Goal: Task Accomplishment & Management: Complete application form

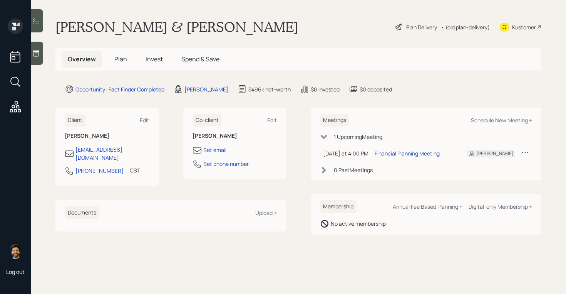
click at [38, 55] on icon at bounding box center [36, 53] width 8 height 8
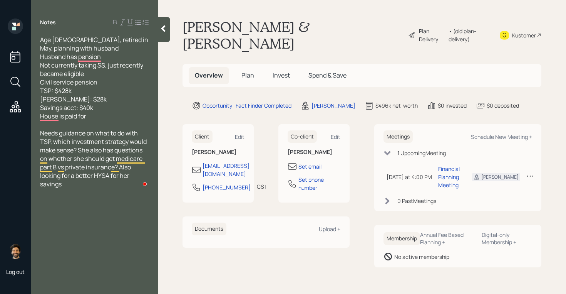
click at [160, 30] on icon at bounding box center [163, 29] width 8 height 8
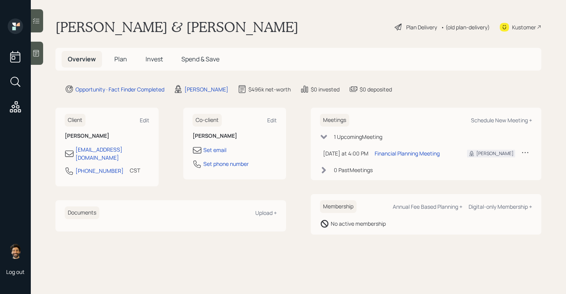
click at [121, 57] on span "Plan" at bounding box center [120, 59] width 13 height 8
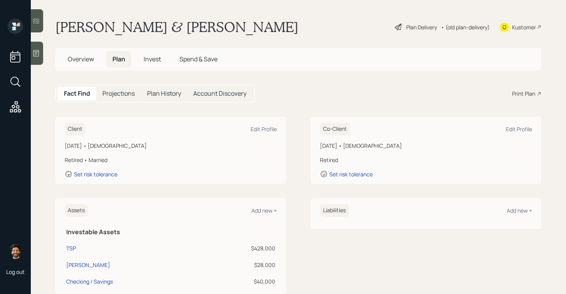
click at [100, 60] on h5 "Overview" at bounding box center [81, 59] width 39 height 17
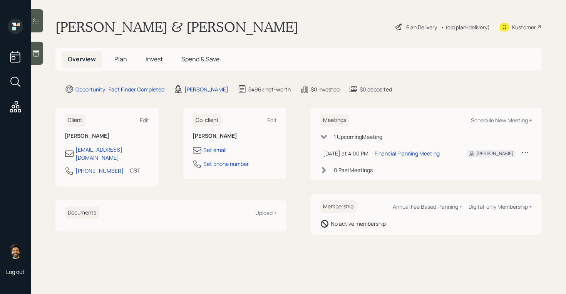
click at [122, 62] on span "Plan" at bounding box center [120, 59] width 13 height 8
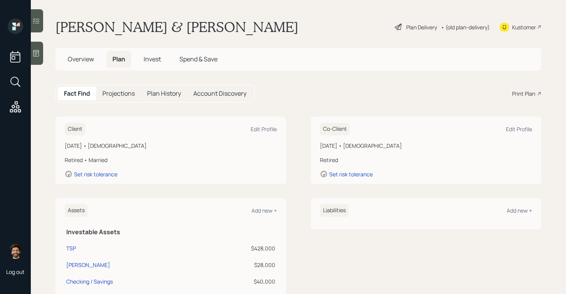
click at [77, 25] on h1 "Tamara & Mr. Teague" at bounding box center [176, 26] width 243 height 17
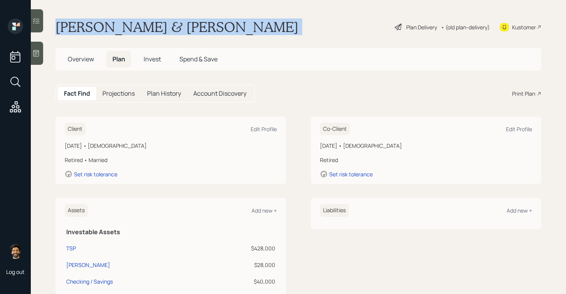
click at [77, 25] on h1 "Tamara & Mr. Teague" at bounding box center [176, 26] width 243 height 17
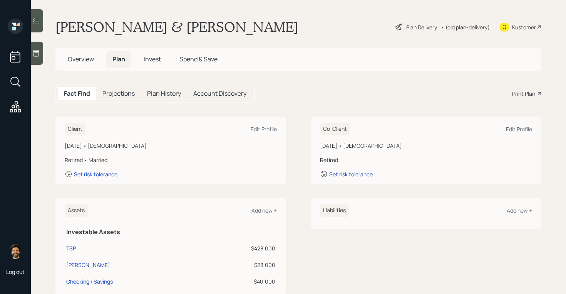
click at [260, 113] on main "Tamara & Mr. Teague Plan Delivery • (old plan-delivery) Kustomer Overview Plan …" at bounding box center [298, 147] width 535 height 294
click at [262, 122] on div "Client Edit Profile" at bounding box center [171, 128] width 212 height 13
click at [262, 132] on div "Edit Profile" at bounding box center [264, 128] width 26 height 7
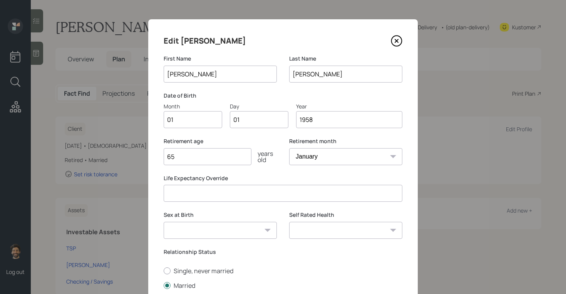
click at [191, 123] on input "01" at bounding box center [193, 119] width 59 height 17
type input "10"
type input "07"
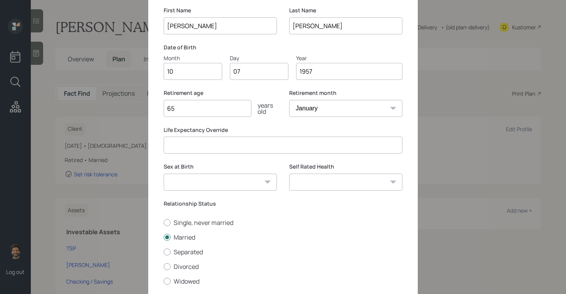
scroll to position [101, 0]
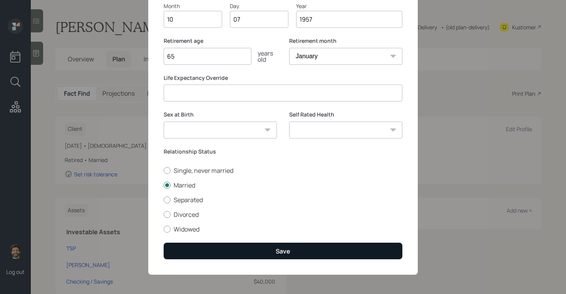
type input "1957"
click at [195, 248] on button "Save" at bounding box center [283, 250] width 239 height 17
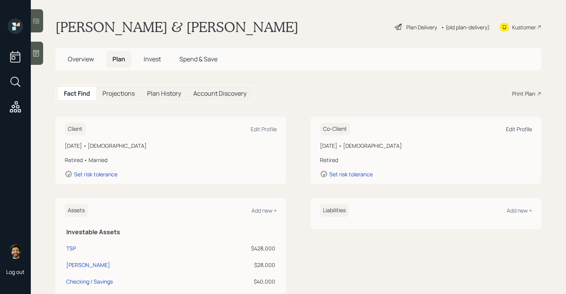
click at [526, 132] on div "Edit Profile" at bounding box center [519, 128] width 26 height 7
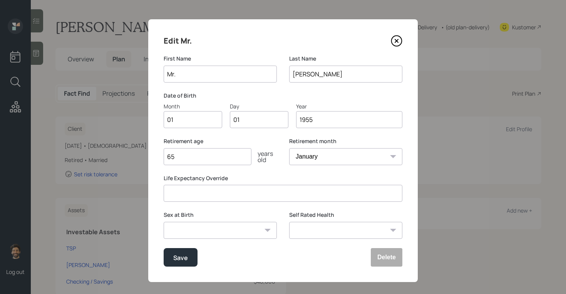
click at [205, 70] on input "Mr." at bounding box center [220, 73] width 113 height 17
type input "Kenneth"
click at [191, 121] on input "01" at bounding box center [193, 119] width 59 height 17
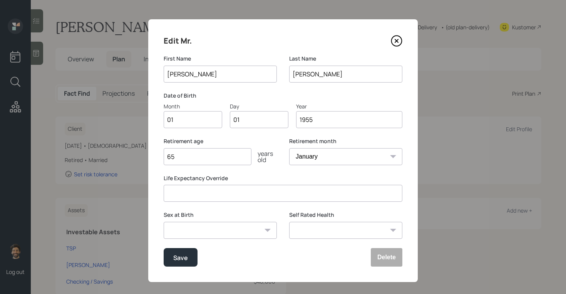
click at [191, 121] on input "01" at bounding box center [193, 119] width 59 height 17
type input "06"
type input "0"
type input "22"
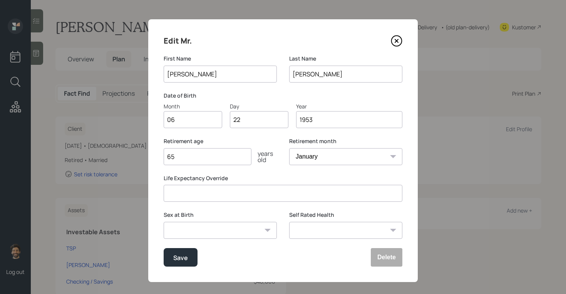
scroll to position [7, 0]
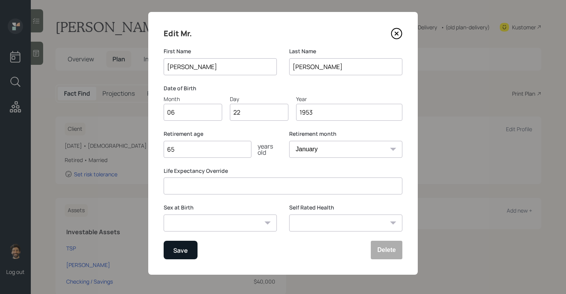
type input "1953"
click at [185, 250] on div "Save" at bounding box center [180, 250] width 15 height 10
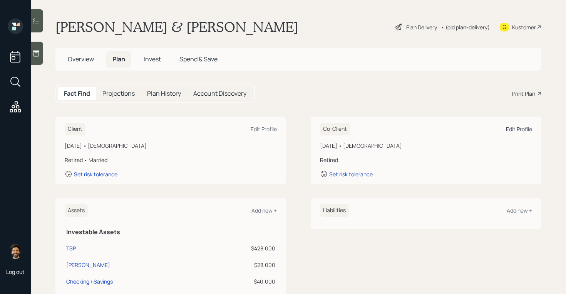
click at [523, 129] on div "Edit Profile" at bounding box center [519, 128] width 26 height 7
click at [262, 130] on div "Edit Profile" at bounding box center [264, 128] width 26 height 7
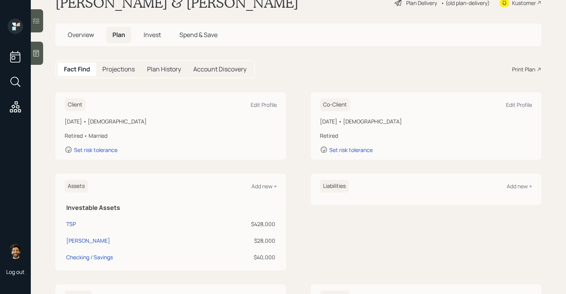
scroll to position [187, 0]
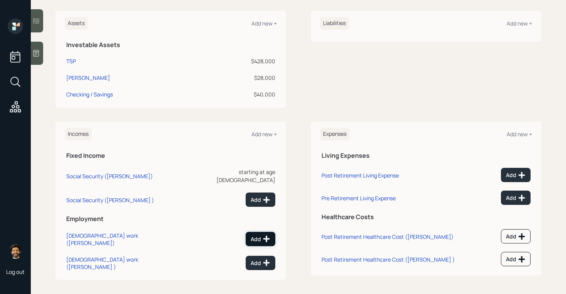
click at [258, 235] on div "Add" at bounding box center [261, 239] width 20 height 8
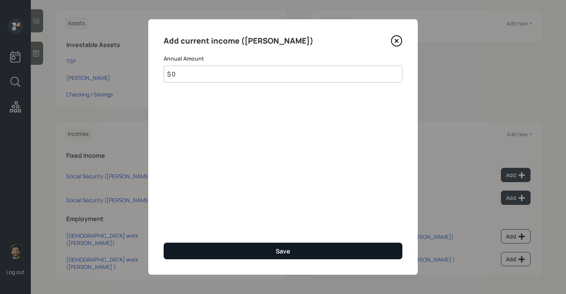
type input "$ 0"
click at [245, 250] on button "Save" at bounding box center [283, 250] width 239 height 17
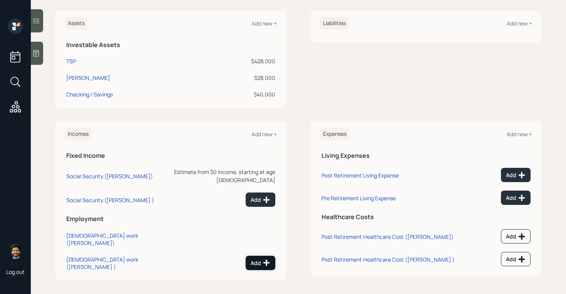
click at [266, 259] on icon at bounding box center [266, 262] width 7 height 7
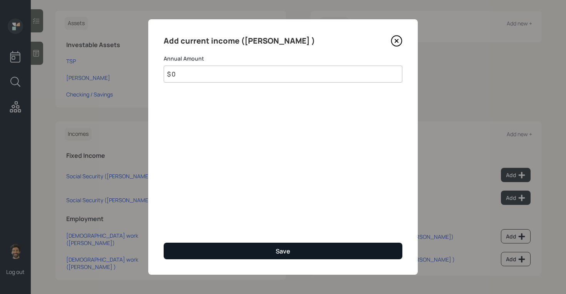
type input "$ 0"
click at [245, 248] on button "Save" at bounding box center [283, 250] width 239 height 17
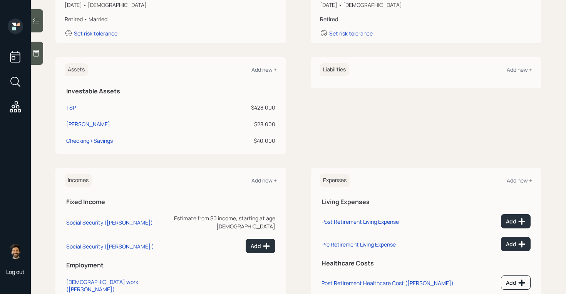
scroll to position [140, 0]
click at [38, 53] on icon at bounding box center [36, 53] width 8 height 8
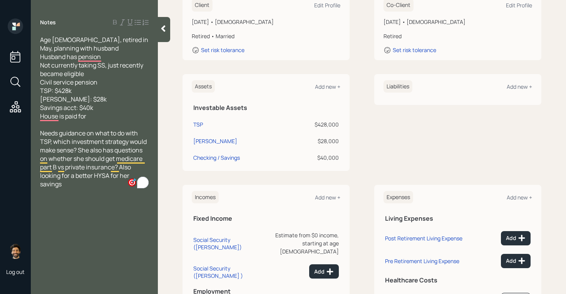
click at [158, 28] on div "Notes Age 67, retired in May, planning with husband Husband has pension Not cur…" at bounding box center [94, 151] width 127 height 266
click at [165, 30] on icon at bounding box center [163, 29] width 8 height 8
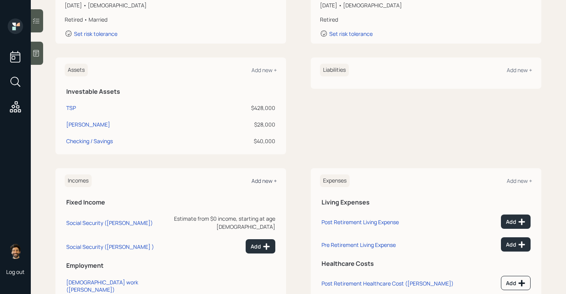
click at [265, 181] on div "Add new +" at bounding box center [264, 180] width 25 height 7
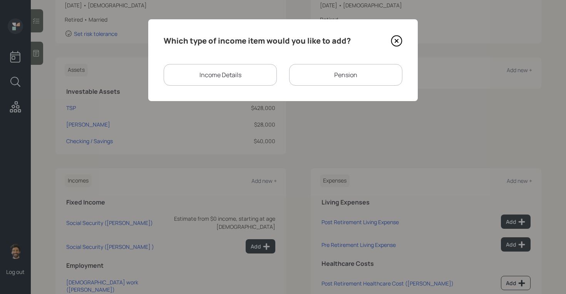
click at [297, 81] on div "Pension" at bounding box center [345, 75] width 113 height 22
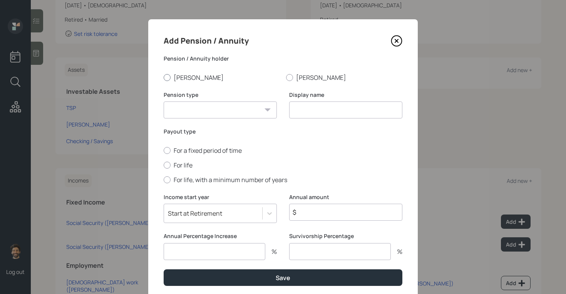
click at [168, 75] on div at bounding box center [167, 77] width 7 height 7
click at [164, 77] on input "Tamara" at bounding box center [163, 77] width 0 height 0
radio input "true"
click at [195, 109] on select "Pension Annuity" at bounding box center [220, 109] width 113 height 17
select select "pension"
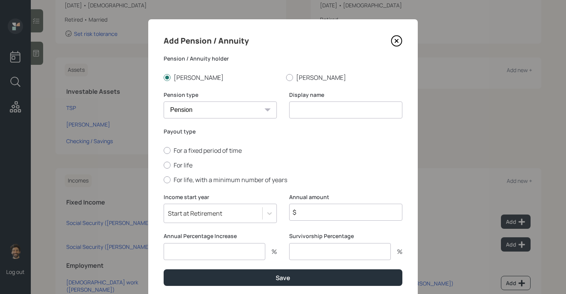
click at [164, 101] on select "Pension Annuity" at bounding box center [220, 109] width 113 height 17
click at [306, 105] on input at bounding box center [345, 109] width 113 height 17
click at [173, 166] on label "For life" at bounding box center [283, 165] width 239 height 8
click at [164, 165] on input "For life" at bounding box center [163, 164] width 0 height 0
radio input "true"
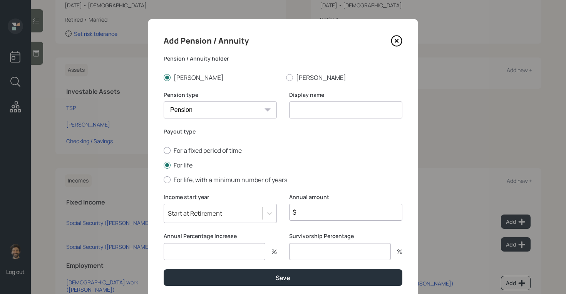
click at [316, 110] on input at bounding box center [345, 109] width 113 height 17
type input "Pension"
click at [312, 215] on input "$" at bounding box center [345, 211] width 113 height 17
type input "$ 39,600"
click at [232, 254] on input "number" at bounding box center [215, 251] width 102 height 17
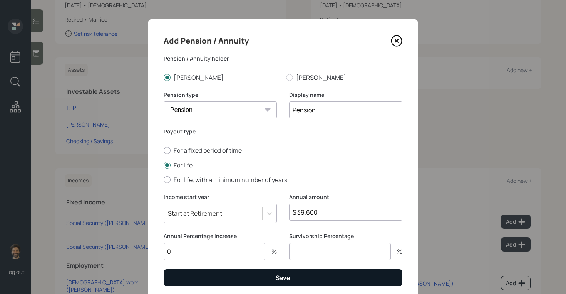
type input "0"
click at [226, 277] on button "Save" at bounding box center [283, 277] width 239 height 17
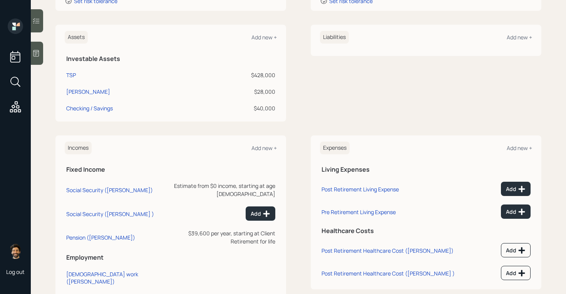
scroll to position [174, 0]
click at [260, 147] on div "Add new +" at bounding box center [264, 146] width 25 height 7
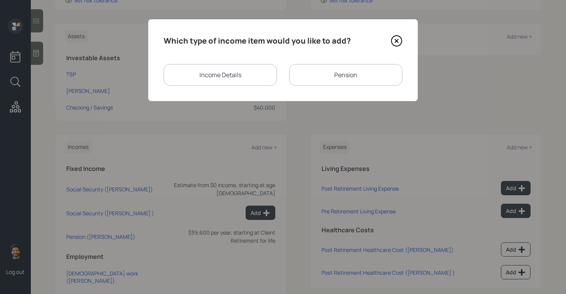
click at [312, 74] on div "Pension" at bounding box center [345, 75] width 113 height 22
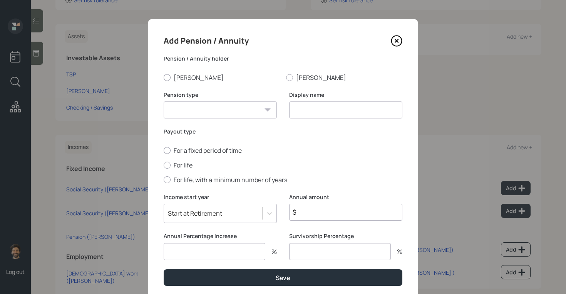
click at [306, 103] on input at bounding box center [345, 109] width 113 height 17
type input "Pension"
click at [234, 108] on select "Pension Annuity" at bounding box center [220, 109] width 113 height 17
select select "pension"
click at [164, 101] on select "Pension Annuity" at bounding box center [220, 109] width 113 height 17
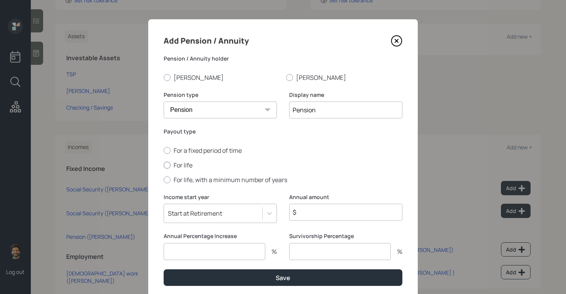
click at [176, 166] on label "For life" at bounding box center [283, 165] width 239 height 8
click at [164, 165] on input "For life" at bounding box center [163, 164] width 0 height 0
radio input "true"
click at [319, 208] on input "$" at bounding box center [345, 211] width 113 height 17
click at [396, 39] on icon at bounding box center [397, 41] width 12 height 12
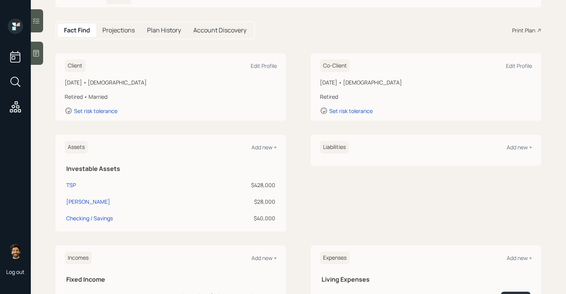
scroll to position [62, 0]
click at [77, 203] on div "Roth IRA" at bounding box center [88, 202] width 44 height 8
select select "roth_ira"
select select "balanced"
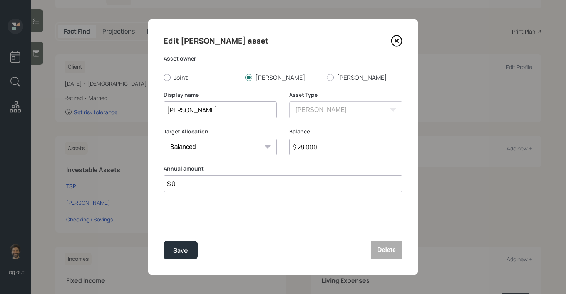
click at [301, 150] on input "$ 28,000" at bounding box center [345, 146] width 113 height 17
type input "$ 23,000"
click at [179, 254] on div "Save" at bounding box center [180, 250] width 15 height 10
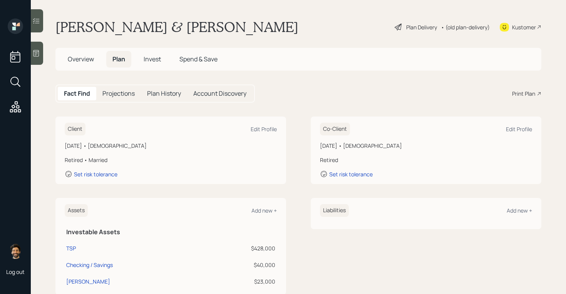
click at [451, 24] on div "• (old plan-delivery)" at bounding box center [465, 27] width 49 height 8
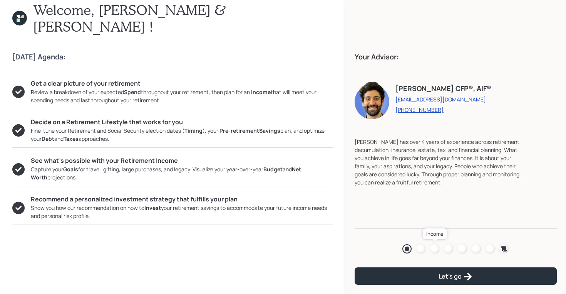
click at [435, 247] on div at bounding box center [434, 248] width 9 height 9
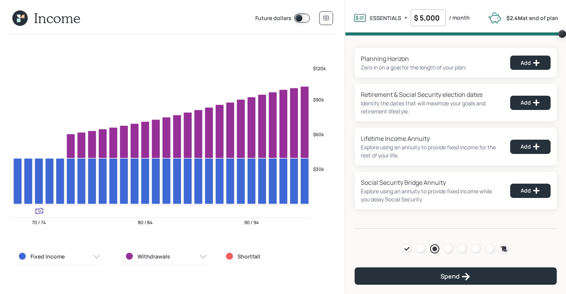
click at [21, 19] on icon at bounding box center [19, 17] width 15 height 15
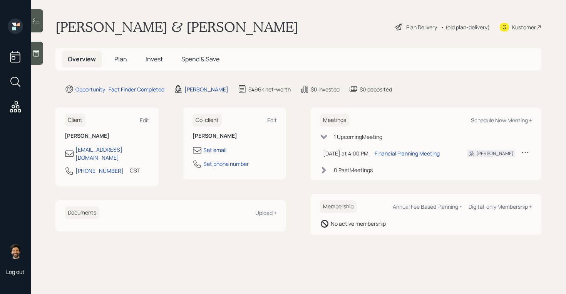
click at [115, 56] on span "Plan" at bounding box center [120, 59] width 13 height 8
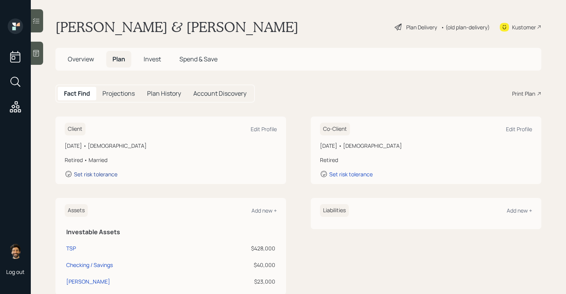
click at [97, 173] on div "Set risk tolerance" at bounding box center [96, 173] width 44 height 7
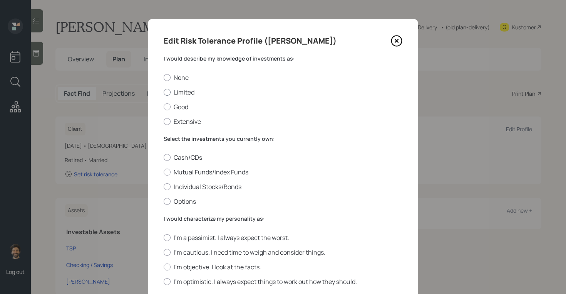
click at [166, 93] on div at bounding box center [167, 92] width 7 height 7
click at [164, 92] on input "Limited" at bounding box center [163, 92] width 0 height 0
radio input "true"
click at [168, 171] on div at bounding box center [167, 171] width 7 height 7
click at [164, 172] on input "Mutual Funds/Index Funds" at bounding box center [163, 172] width 0 height 0
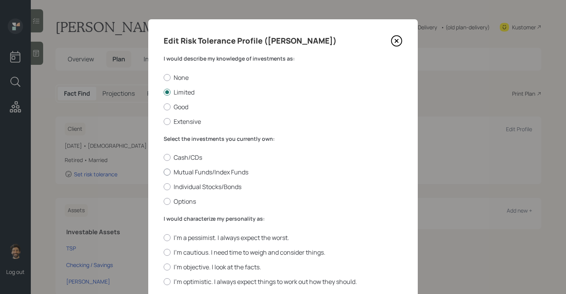
radio input "true"
click at [169, 253] on div at bounding box center [167, 251] width 7 height 7
click at [164, 252] on input "I'm cautious. I need time to weigh and consider things." at bounding box center [163, 252] width 0 height 0
radio input "true"
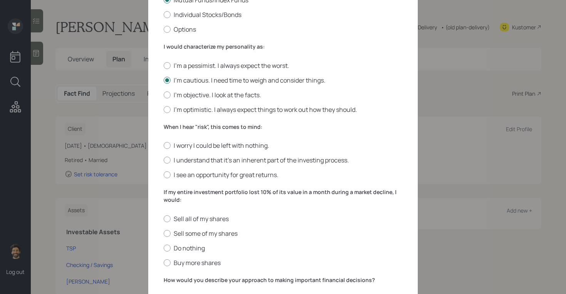
scroll to position [175, 0]
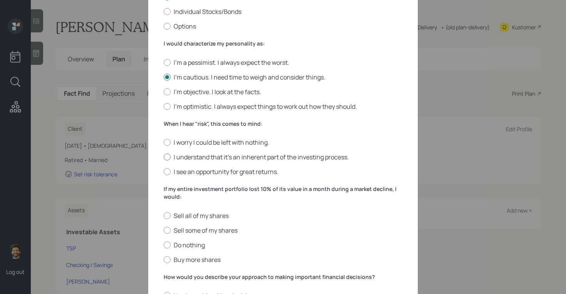
click at [168, 157] on div at bounding box center [167, 156] width 7 height 7
click at [164, 157] on input "I understand that it’s an inherent part of the investing process." at bounding box center [163, 157] width 0 height 0
radio input "true"
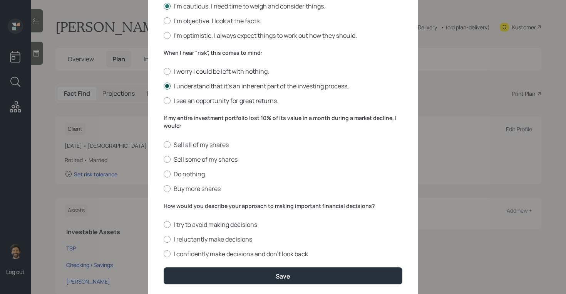
scroll to position [271, 0]
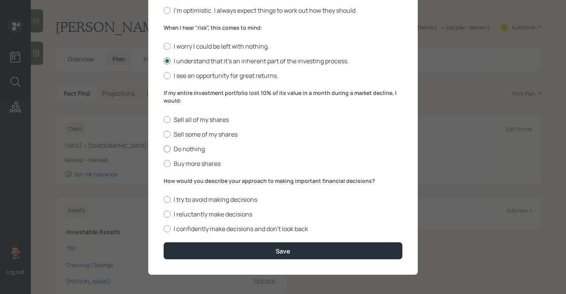
click at [166, 148] on div at bounding box center [167, 148] width 7 height 7
click at [164, 148] on input "Do nothing" at bounding box center [163, 148] width 0 height 0
radio input "true"
click at [179, 181] on label "How would you describe your approach to making important financial decisions?" at bounding box center [283, 181] width 239 height 8
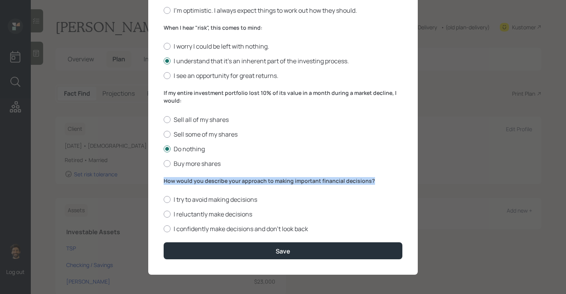
click at [179, 181] on label "How would you describe your approach to making important financial decisions?" at bounding box center [283, 181] width 239 height 8
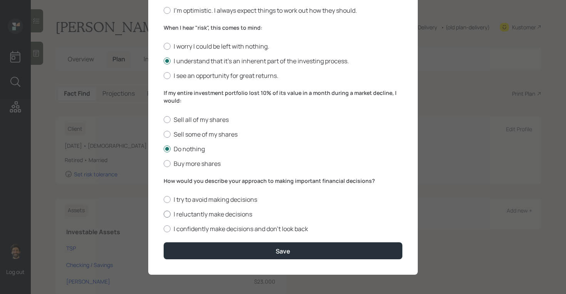
click at [171, 217] on label "I reluctantly make decisions" at bounding box center [283, 214] width 239 height 8
click at [164, 214] on input "I reluctantly make decisions" at bounding box center [163, 214] width 0 height 0
radio input "true"
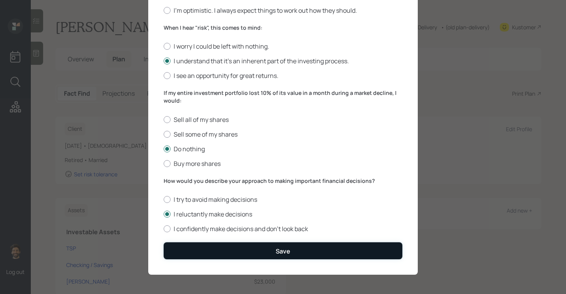
click at [178, 251] on button "Save" at bounding box center [283, 250] width 239 height 17
click at [211, 251] on button "Save" at bounding box center [283, 250] width 239 height 17
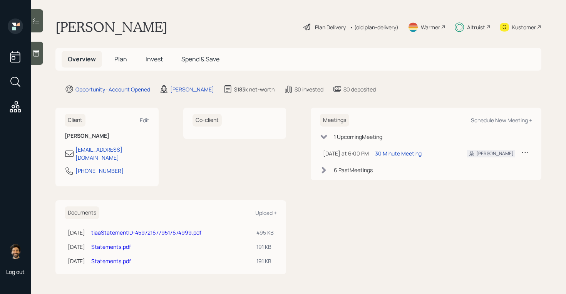
click at [148, 61] on span "Invest" at bounding box center [154, 59] width 17 height 8
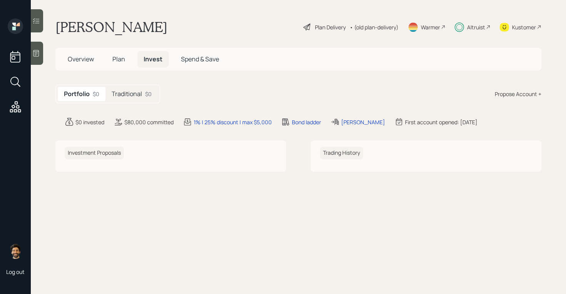
click at [135, 90] on h5 "Traditional" at bounding box center [127, 93] width 30 height 7
